Goal: Information Seeking & Learning: Check status

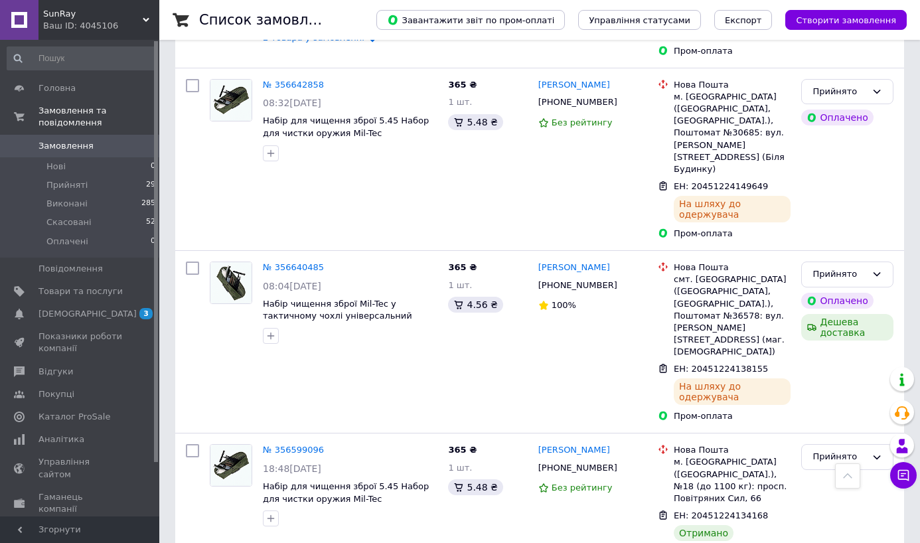
scroll to position [1102, 0]
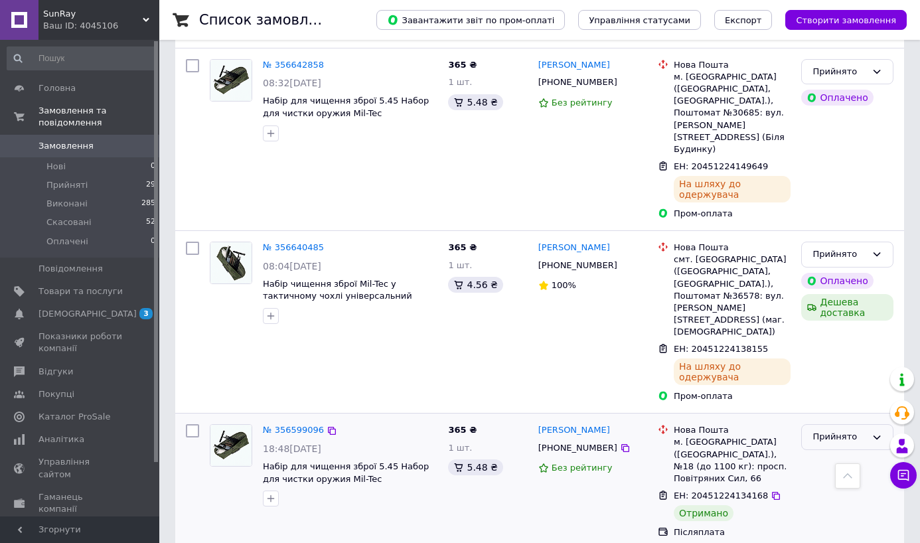
click at [824, 430] on div "Прийнято" at bounding box center [840, 437] width 54 height 14
click at [830, 453] on li "Виконано" at bounding box center [847, 465] width 91 height 25
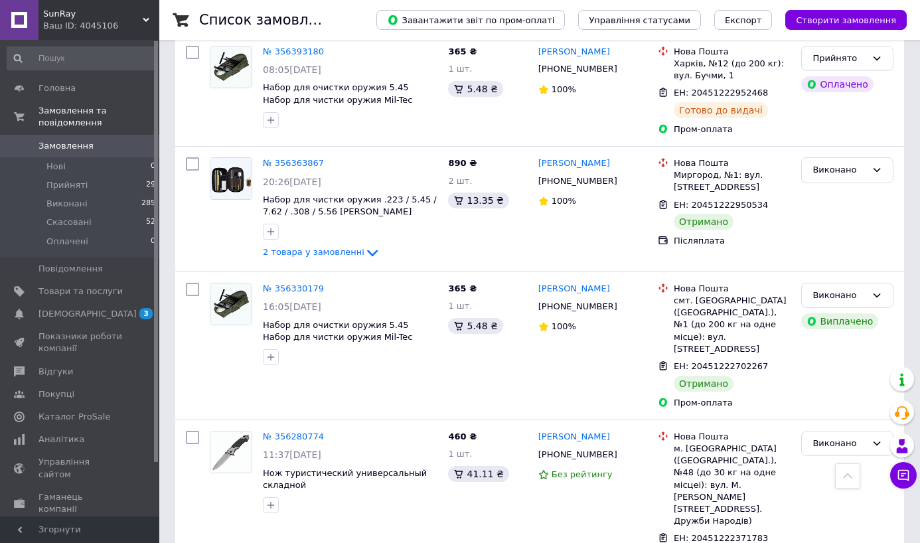
scroll to position [2323, 0]
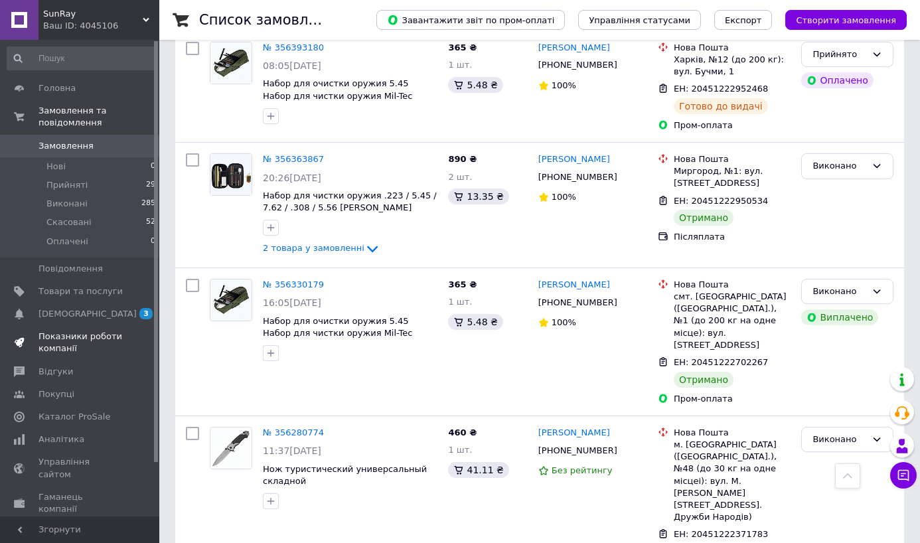
click at [70, 340] on span "Показники роботи компанії" at bounding box center [81, 343] width 84 height 24
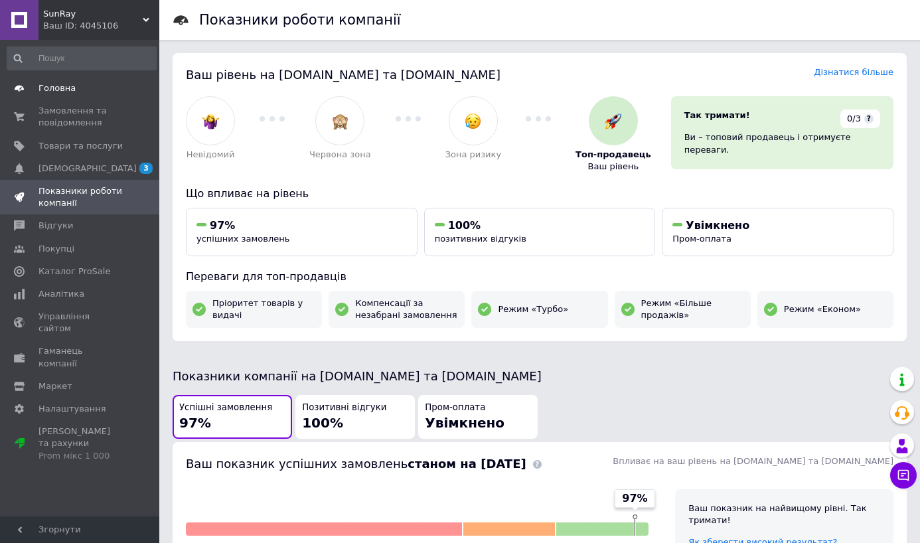
click at [55, 92] on span "Головна" at bounding box center [57, 88] width 37 height 12
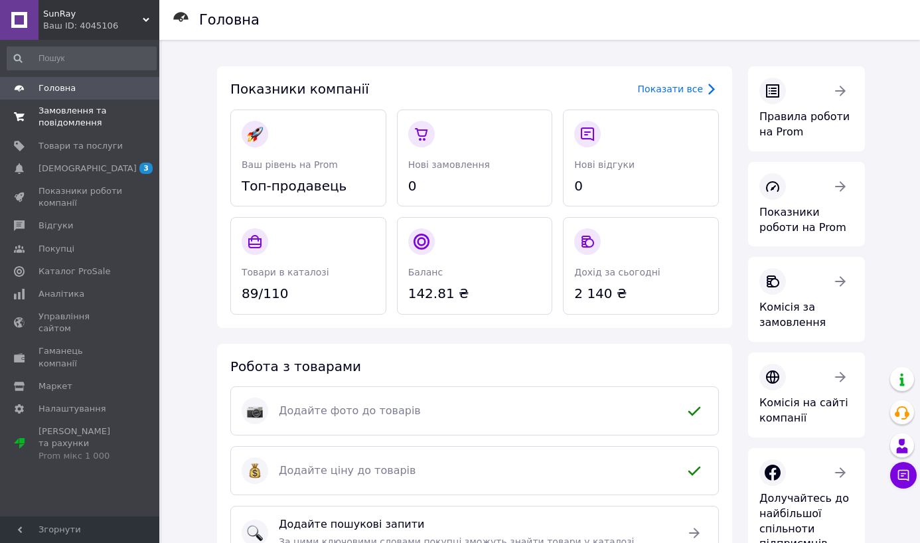
click at [68, 125] on span "Замовлення та повідомлення" at bounding box center [81, 117] width 84 height 24
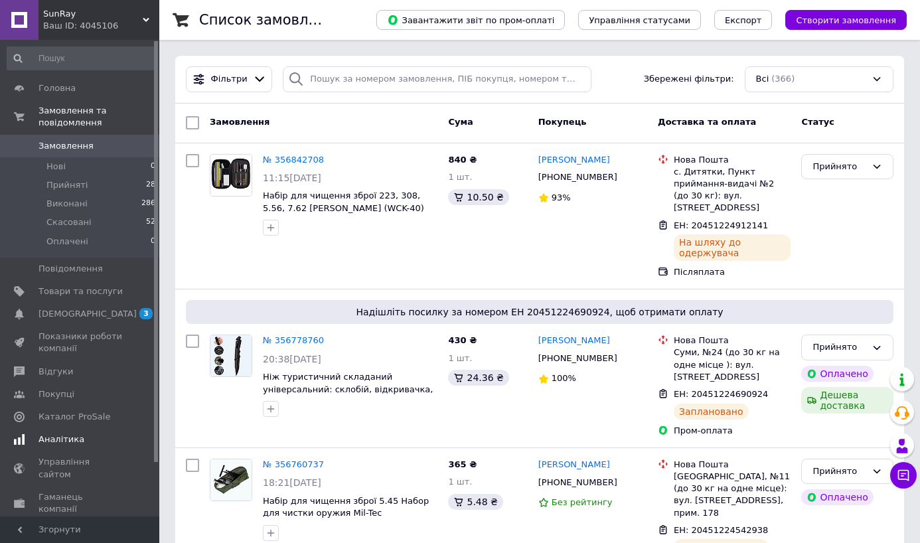
click at [63, 441] on span "Аналітика" at bounding box center [62, 440] width 46 height 12
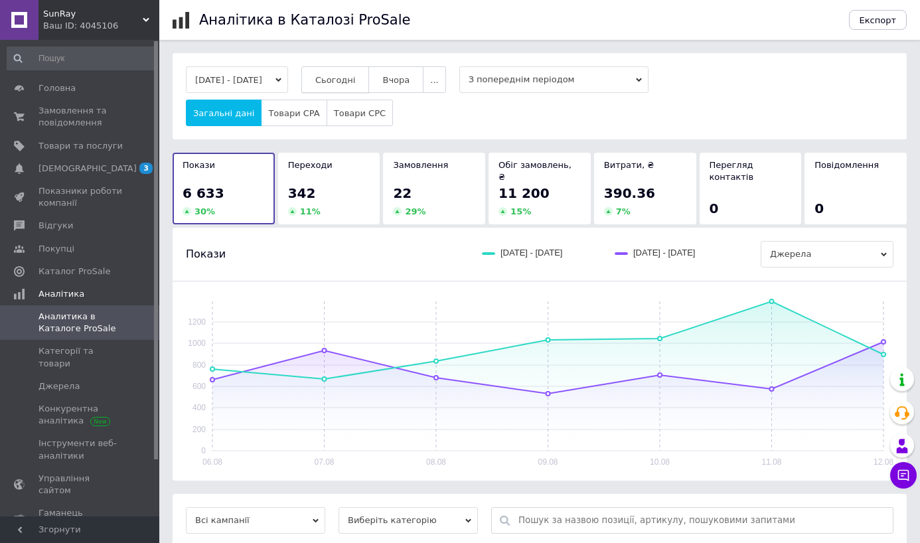
click at [370, 73] on button "Сьогодні" at bounding box center [335, 79] width 68 height 27
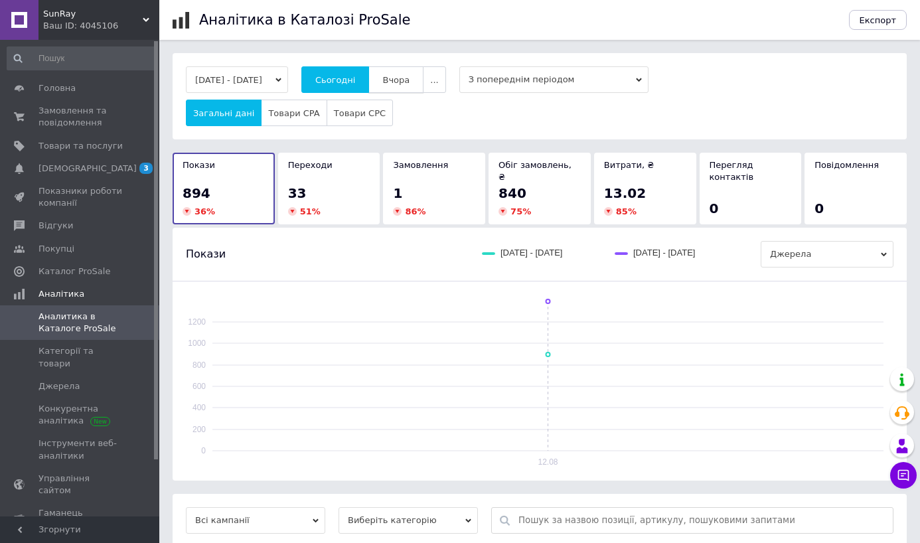
click at [410, 76] on span "Вчора" at bounding box center [395, 80] width 27 height 10
